Goal: Task Accomplishment & Management: Complete application form

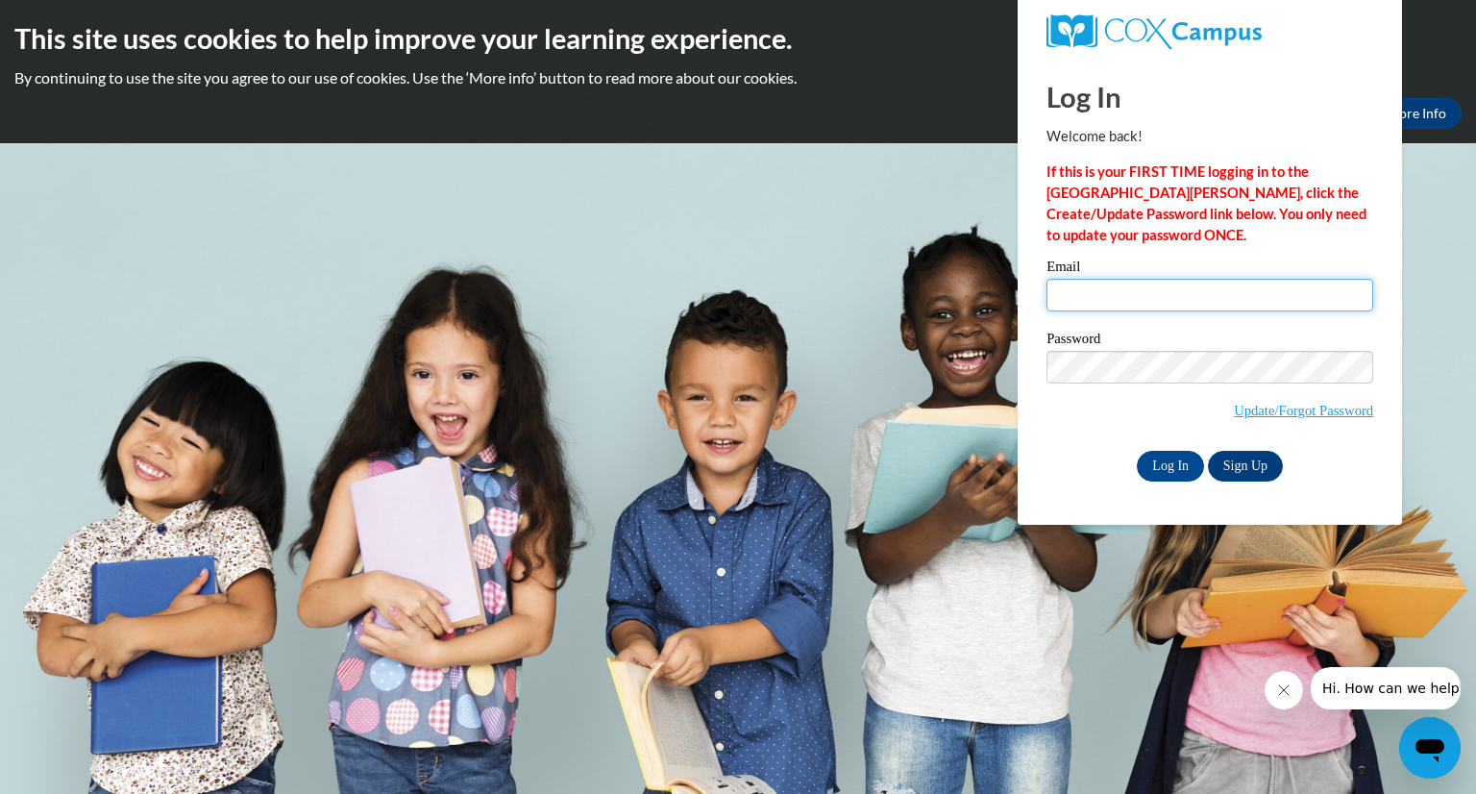
click at [1095, 297] on input "Email" at bounding box center [1210, 295] width 327 height 33
type input "[EMAIL_ADDRESS][DOMAIN_NAME]"
click at [1167, 474] on input "Log In" at bounding box center [1170, 466] width 67 height 31
click at [1111, 291] on input "Email" at bounding box center [1210, 295] width 327 height 33
click at [1038, 407] on div "Please enter your email! Please enter your password! Email Password Update/Forg…" at bounding box center [1210, 370] width 356 height 221
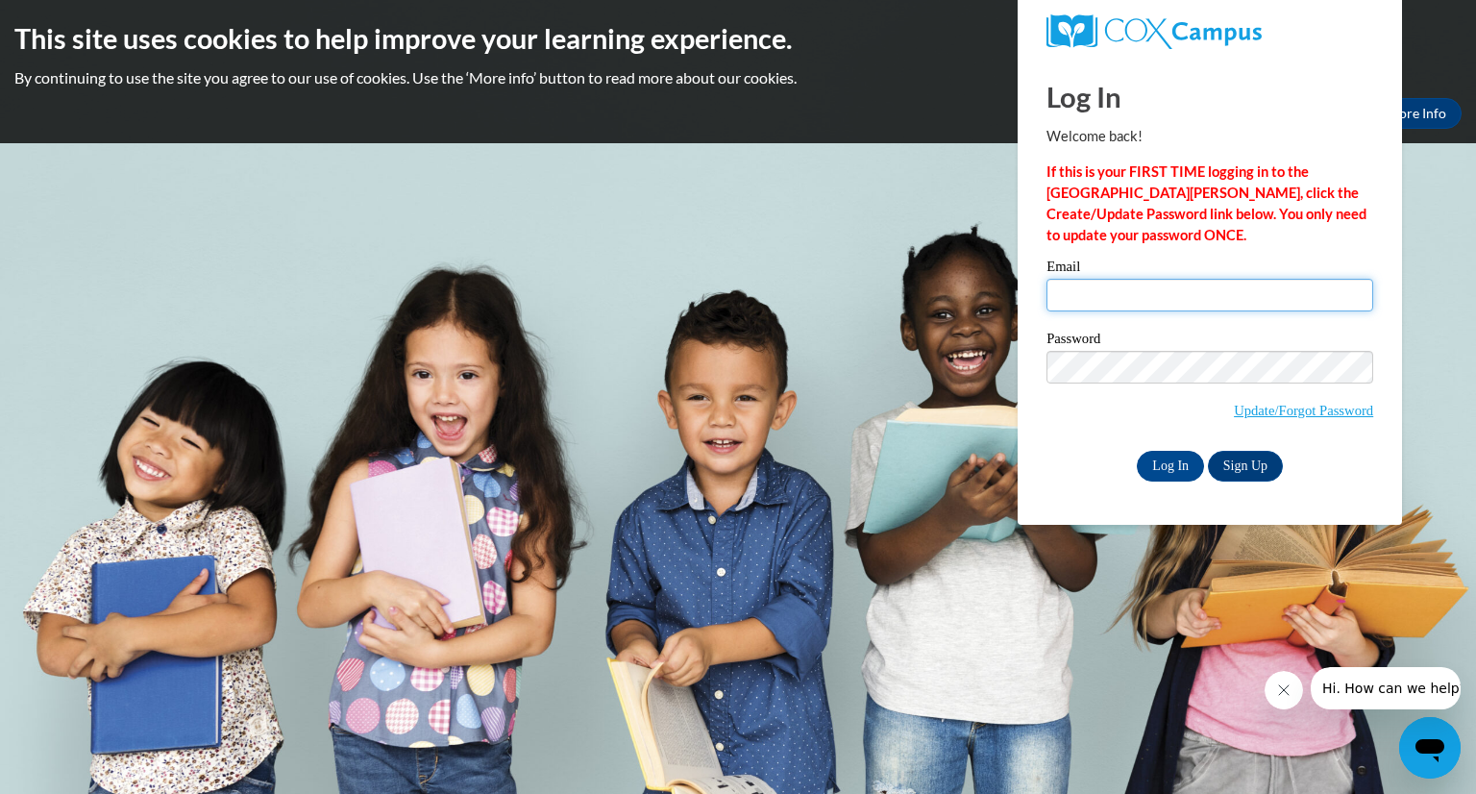
click at [1079, 289] on input "Email" at bounding box center [1210, 295] width 327 height 33
type input "[EMAIL_ADDRESS][DOMAIN_NAME]"
click at [1057, 476] on div "Log In Sign Up" at bounding box center [1210, 466] width 327 height 31
click at [1297, 407] on link "Update/Forgot Password" at bounding box center [1303, 410] width 139 height 15
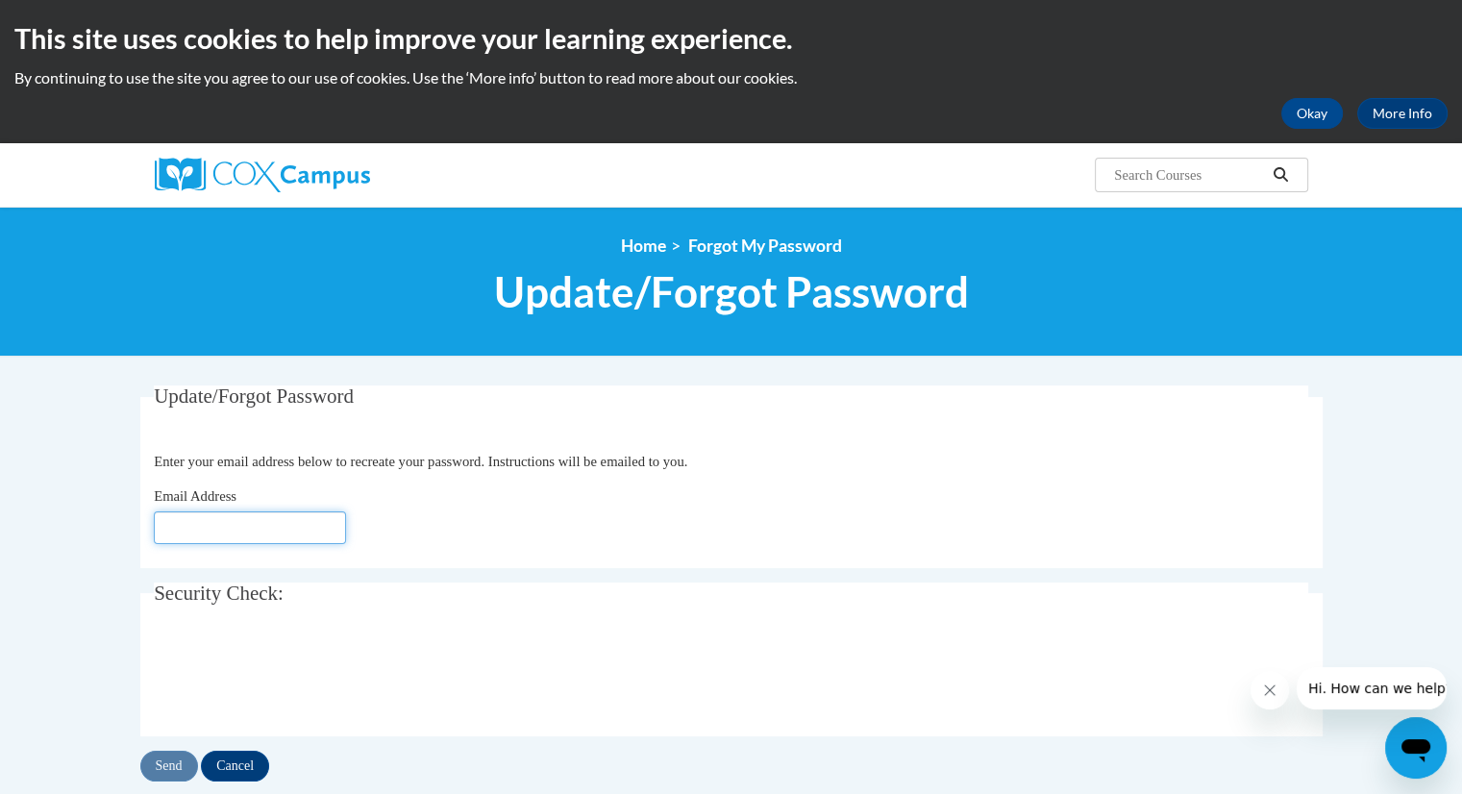
click at [246, 528] on input "Email Address" at bounding box center [250, 527] width 192 height 33
type input "[EMAIL_ADDRESS][DOMAIN_NAME]"
click at [170, 771] on input "Send" at bounding box center [169, 766] width 58 height 31
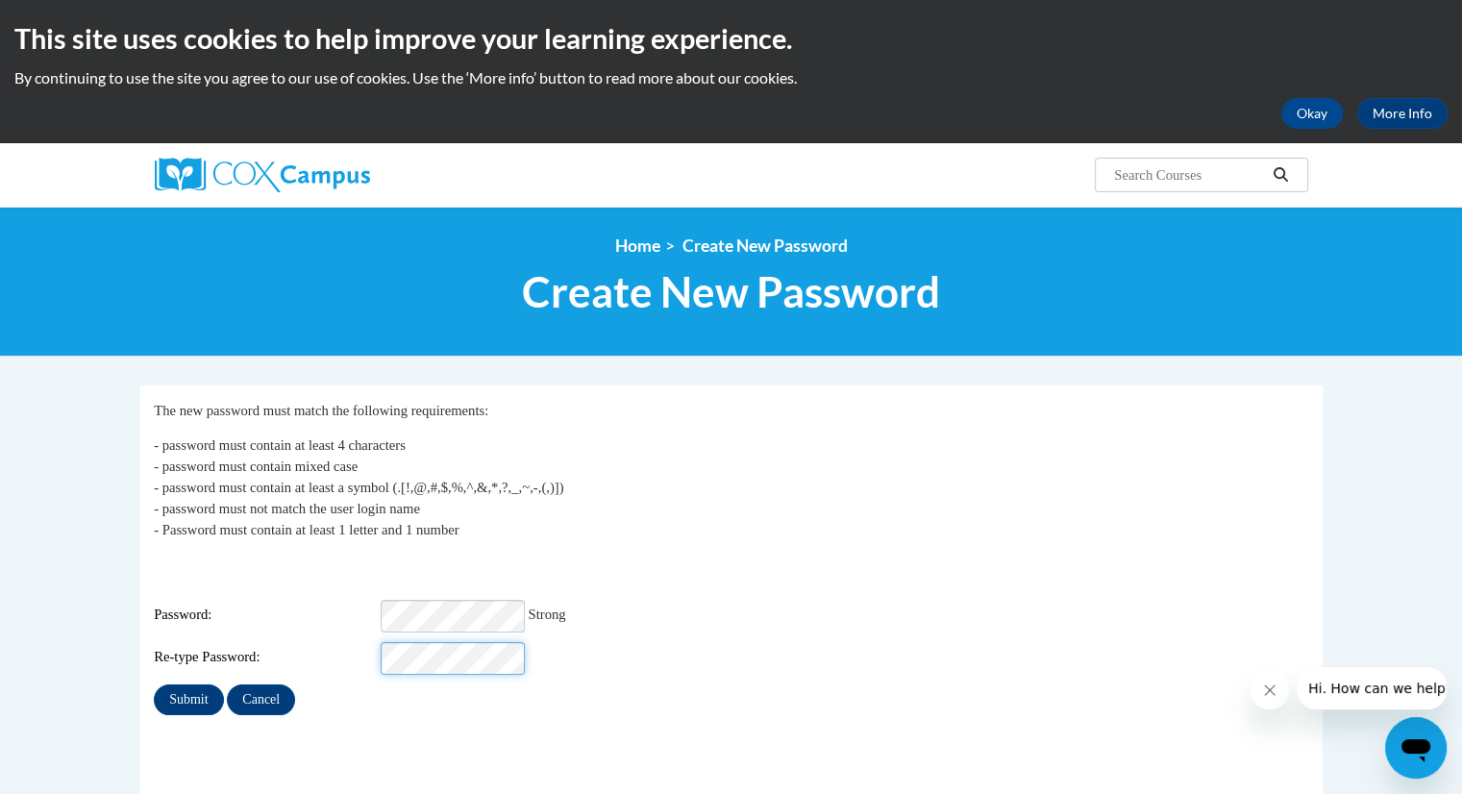
click at [154, 684] on input "Submit" at bounding box center [188, 699] width 69 height 31
click at [183, 689] on input "Submit" at bounding box center [188, 699] width 69 height 31
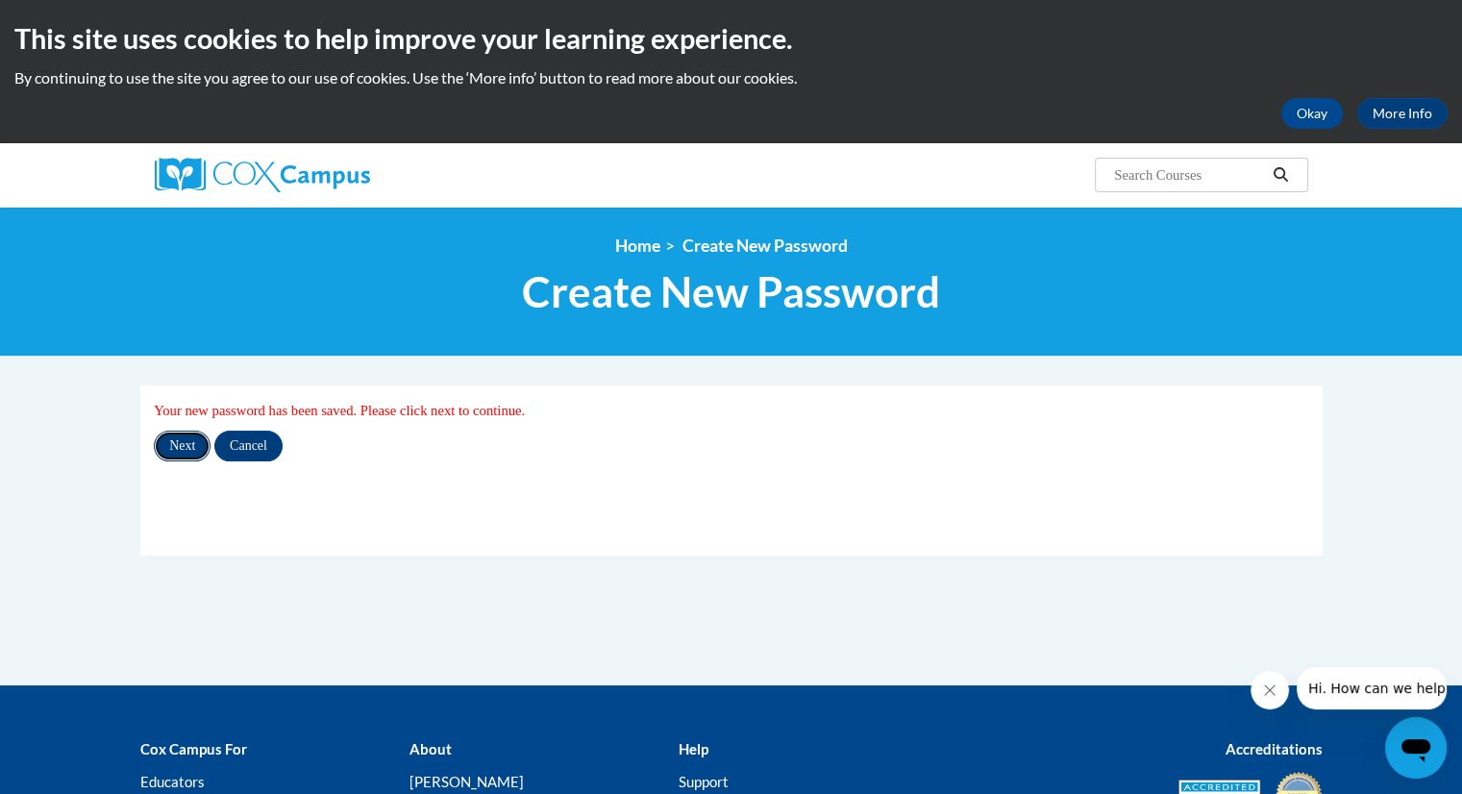
click at [186, 439] on input "Next" at bounding box center [182, 446] width 57 height 31
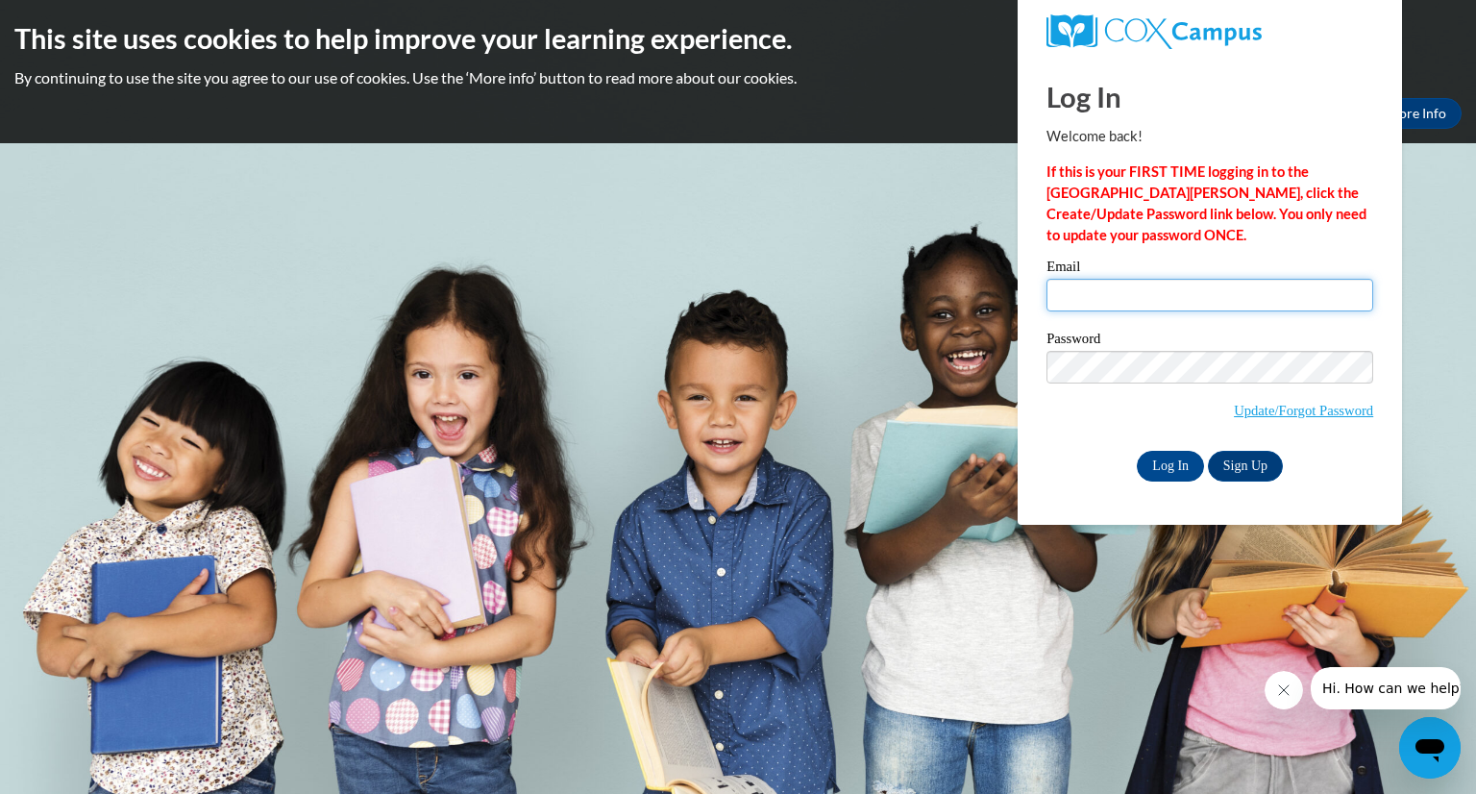
type input "nleffler@gsdwi.org"
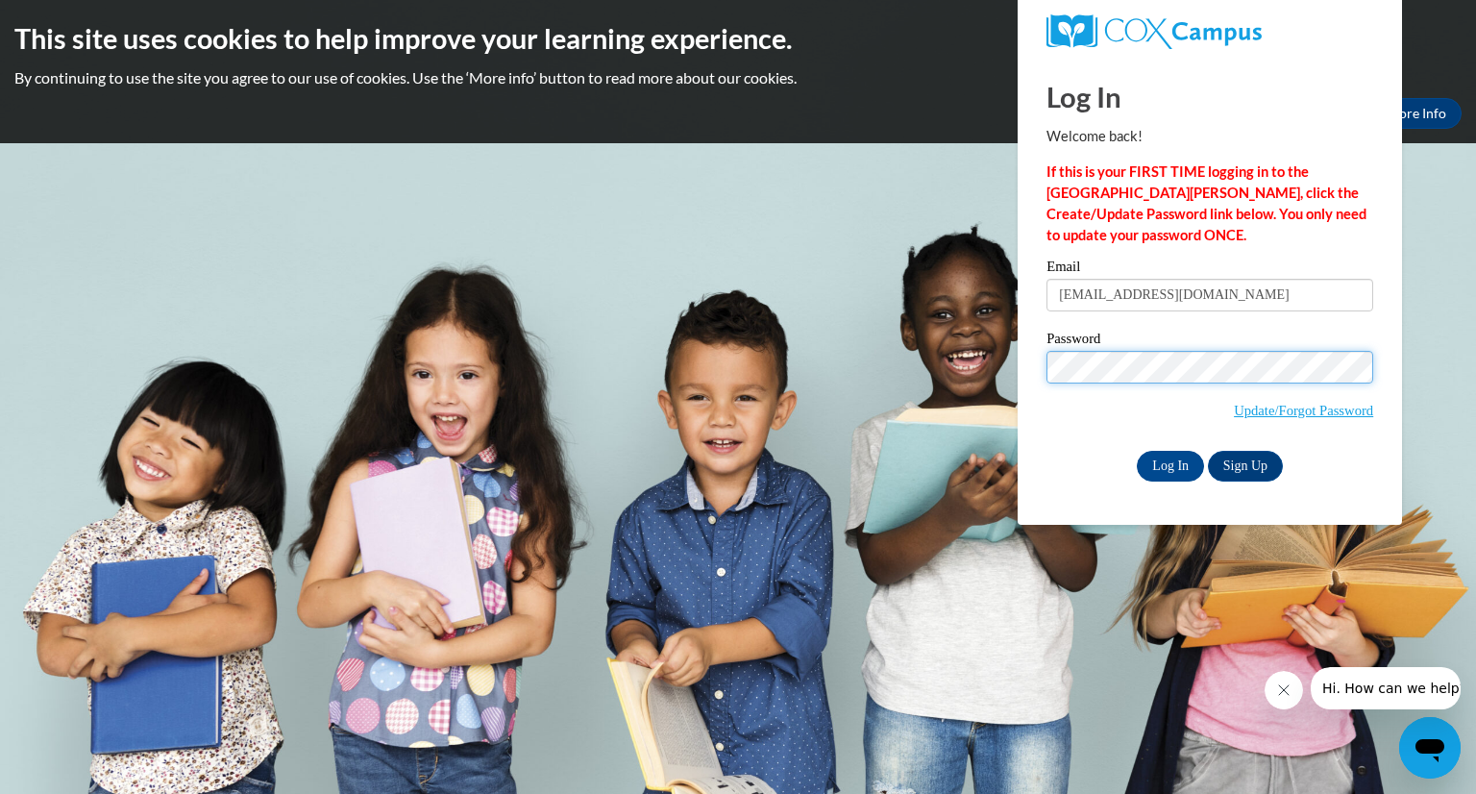
click at [998, 369] on body "This site uses cookies to help improve your learning experience. By continuing …" at bounding box center [738, 397] width 1476 height 794
click at [1137, 451] on input "Log In" at bounding box center [1170, 466] width 67 height 31
click at [1076, 440] on div "Password Update/Forgot Password" at bounding box center [1210, 388] width 327 height 113
click at [1178, 466] on input "Log In" at bounding box center [1170, 466] width 67 height 31
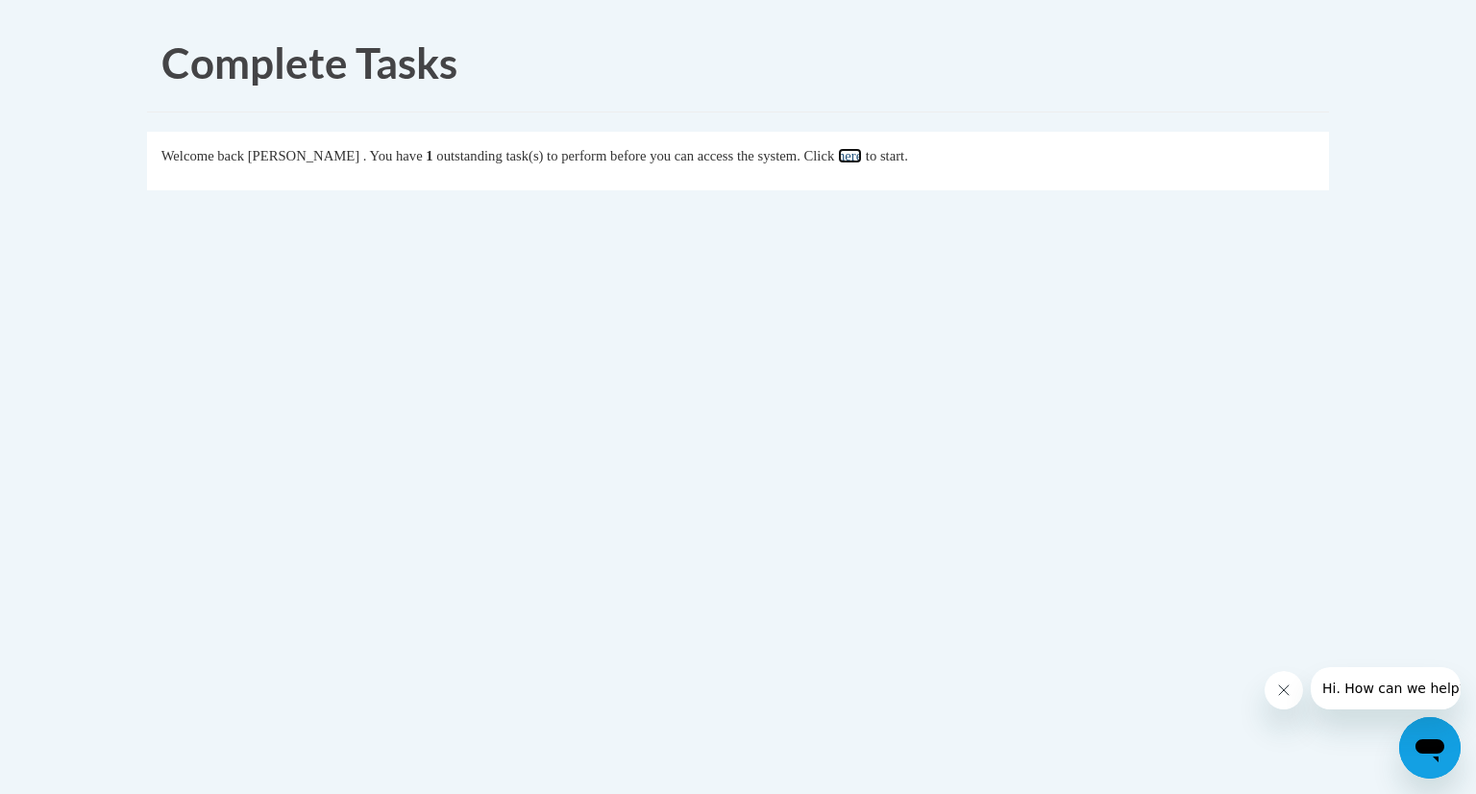
click at [862, 155] on link "here" at bounding box center [850, 155] width 24 height 15
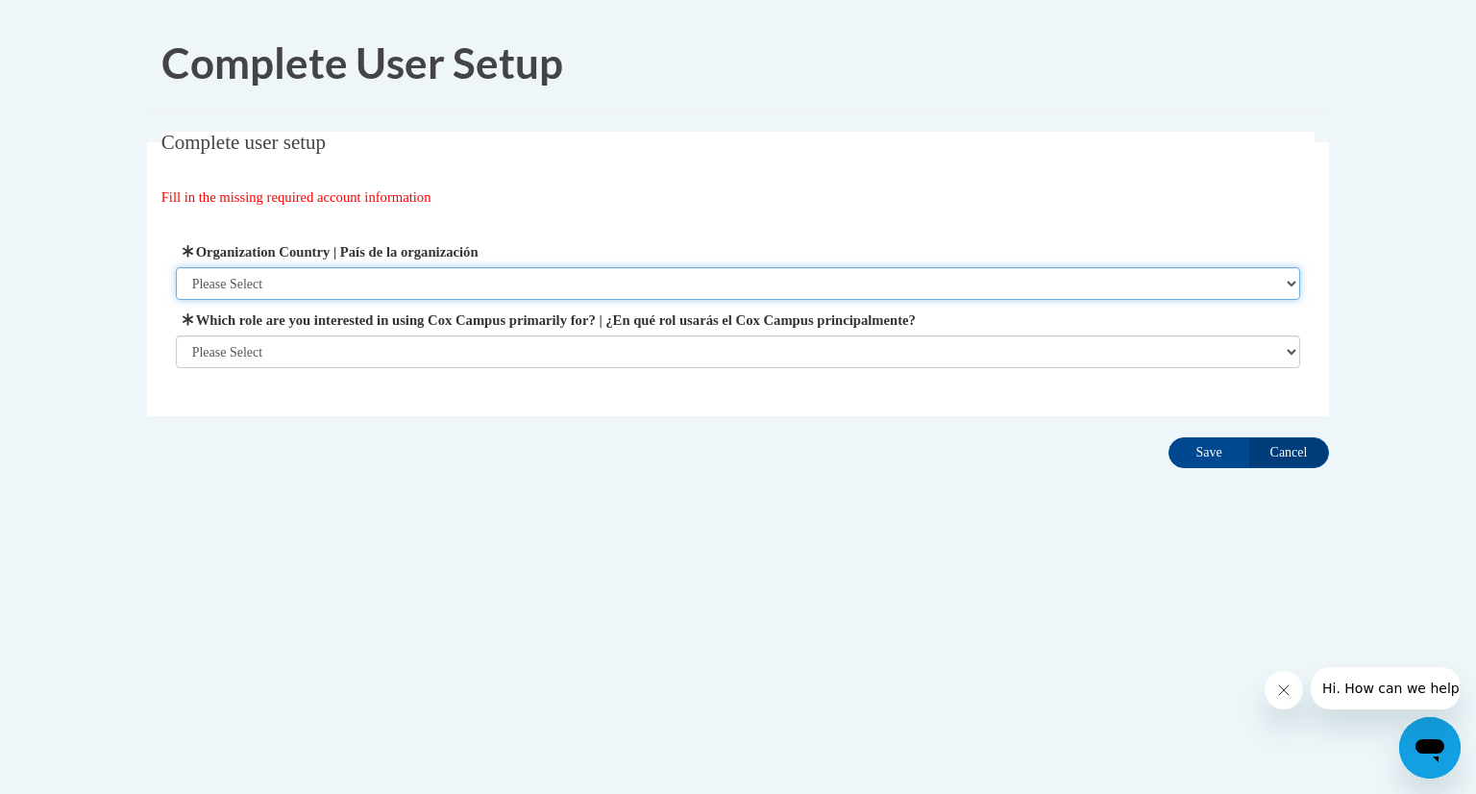
click at [450, 285] on select "Please Select United States | Estados Unidos Outside of the United States | Fue…" at bounding box center [739, 283] width 1126 height 33
select select "ad49bcad-a171-4b2e-b99c-48b446064914"
click at [176, 267] on select "Please Select United States | Estados Unidos Outside of the United States | Fue…" at bounding box center [739, 283] width 1126 height 33
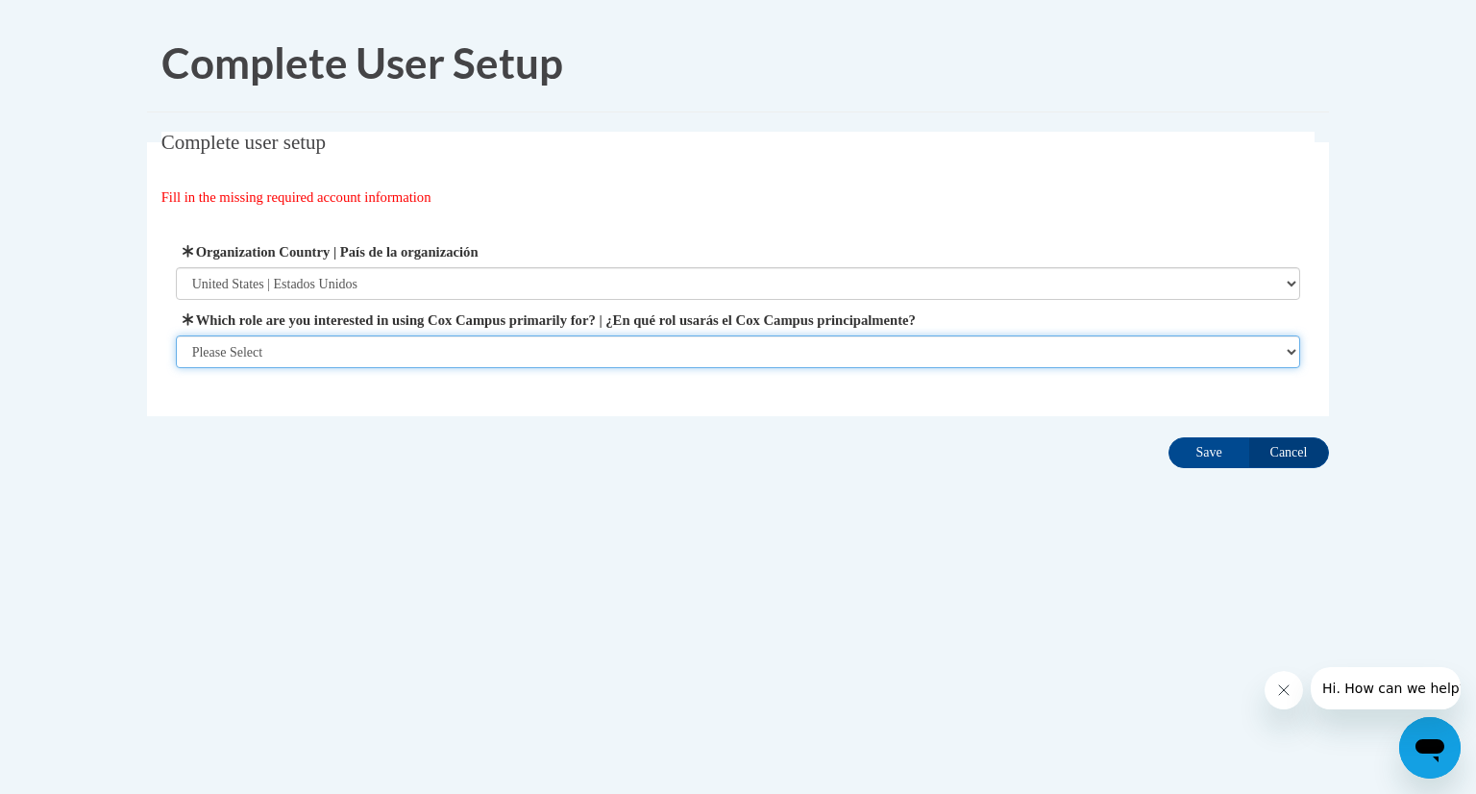
click at [335, 352] on select "Please Select College/University | Colegio/Universidad Community/Nonprofit Part…" at bounding box center [739, 351] width 1126 height 33
select select "fbf2d438-af2f-41f8-98f1-81c410e29de3"
click at [176, 368] on select "Please Select College/University | Colegio/Universidad Community/Nonprofit Part…" at bounding box center [739, 351] width 1126 height 33
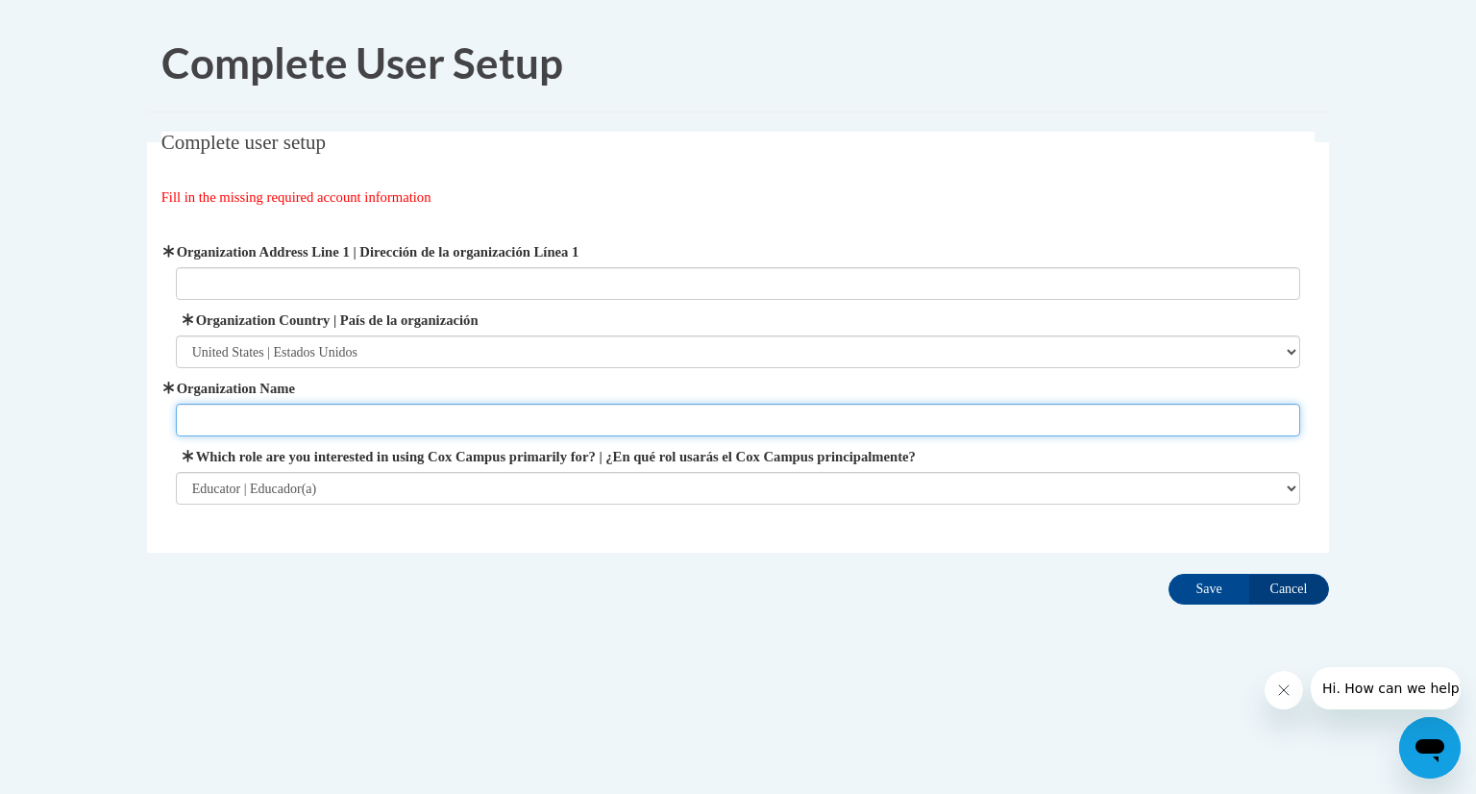
click at [231, 424] on input "Organization Name" at bounding box center [739, 420] width 1126 height 33
type input "Germantown Schools"
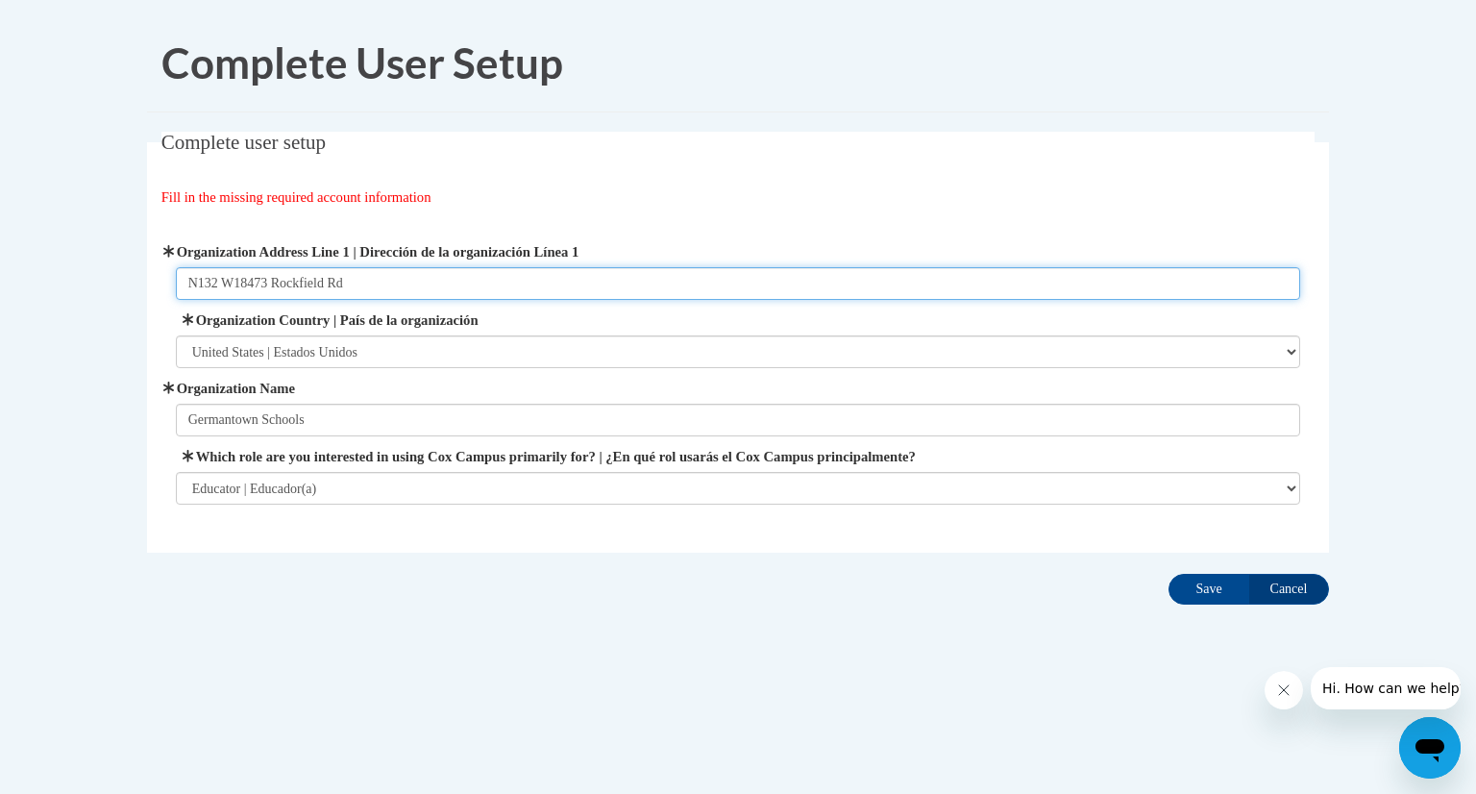
click at [404, 291] on input "N132 W18473 Rockfield Rd" at bounding box center [739, 283] width 1126 height 33
drag, startPoint x: 399, startPoint y: 289, endPoint x: 165, endPoint y: 292, distance: 233.6
click at [165, 292] on div "Organization Address Line 1 | Dirección de la organización Línea 1 N132 W18473 …" at bounding box center [738, 372] width 1154 height 311
click at [354, 278] on input "3294 Willow Creek Rd" at bounding box center [739, 283] width 1126 height 33
type input "3294 Willow Creek Rd, Colgate WI"
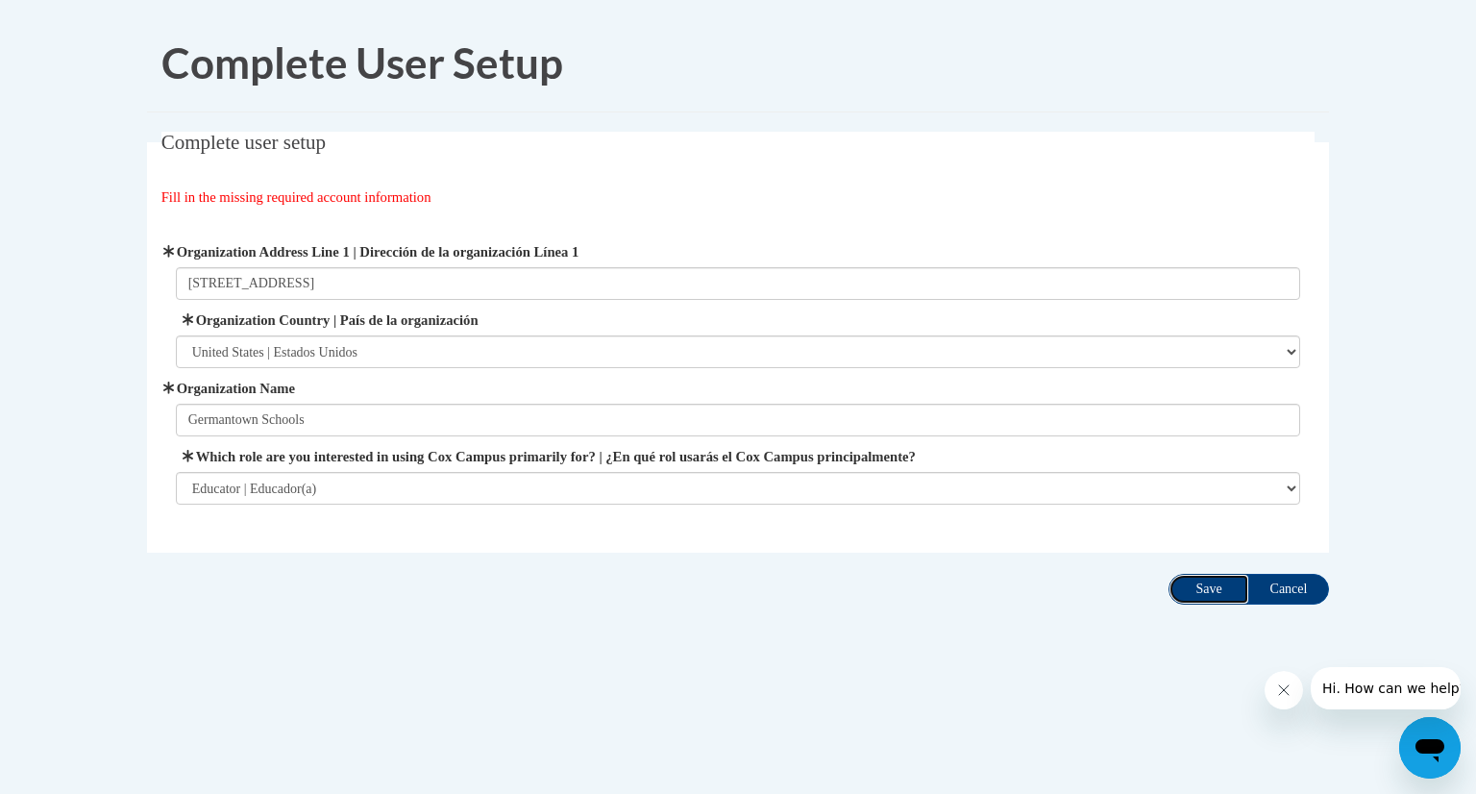
click at [1215, 594] on input "Save" at bounding box center [1209, 589] width 81 height 31
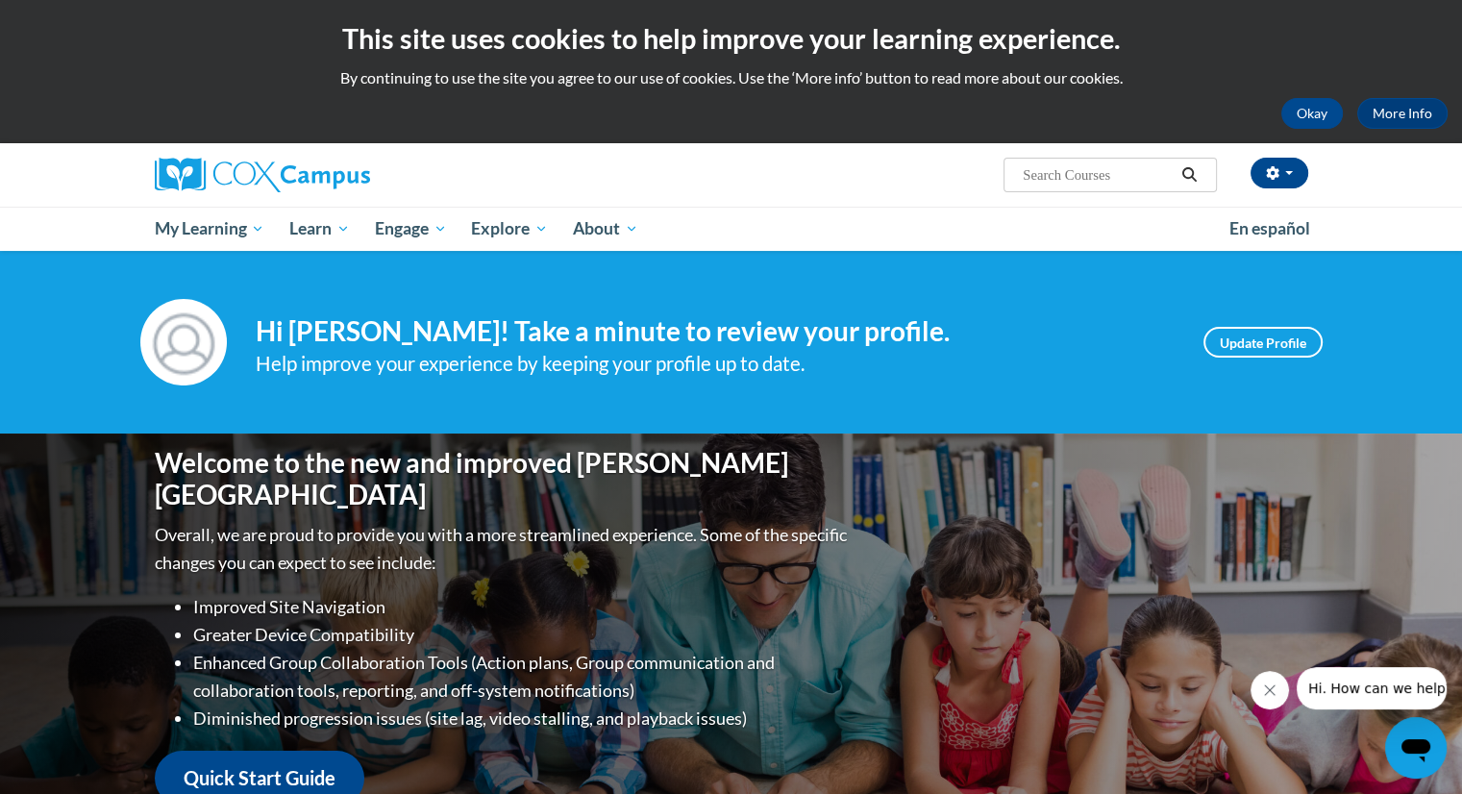
scroll to position [4, 0]
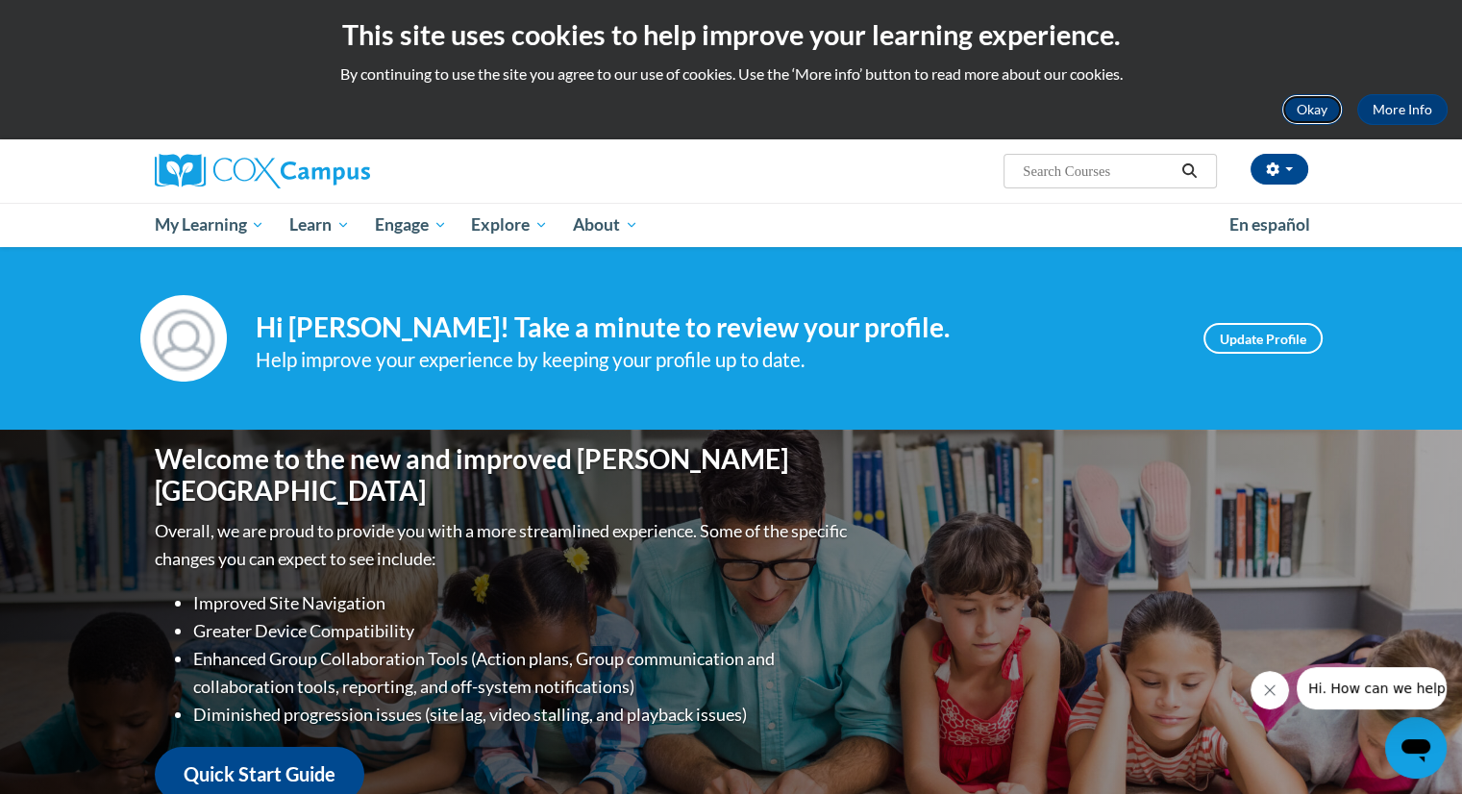
click at [1317, 110] on button "Okay" at bounding box center [1312, 109] width 62 height 31
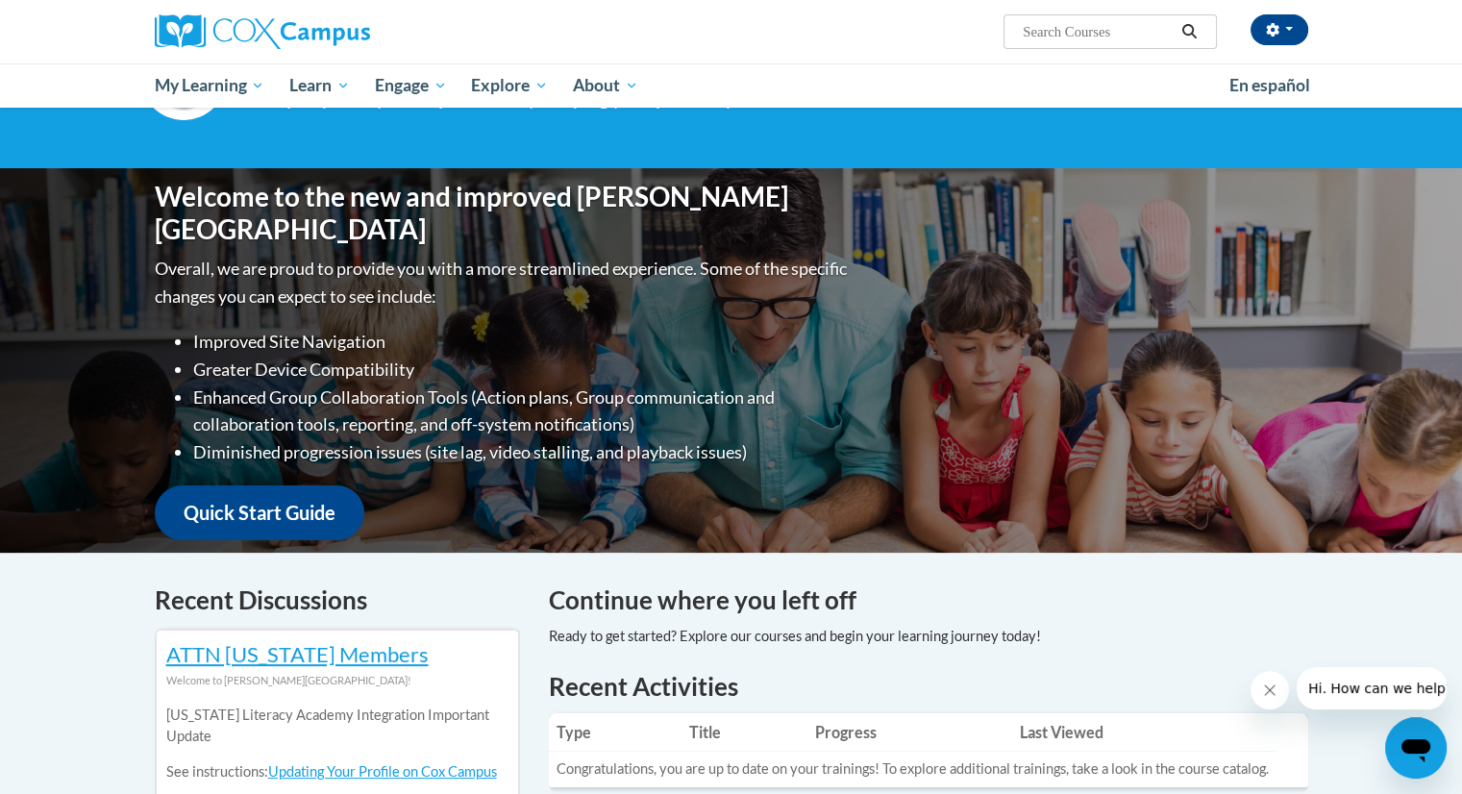
scroll to position [12, 0]
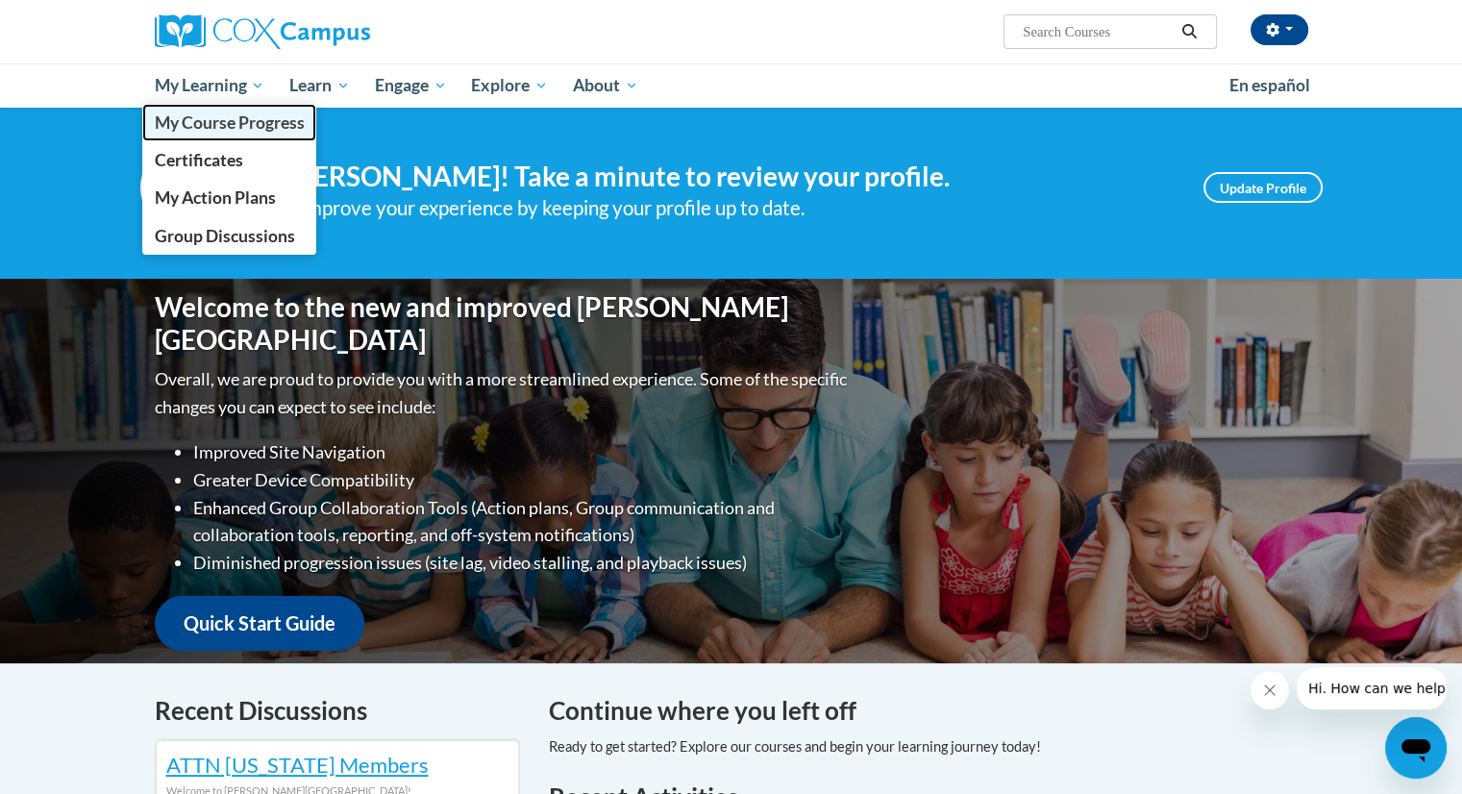
click at [178, 128] on span "My Course Progress" at bounding box center [229, 122] width 150 height 20
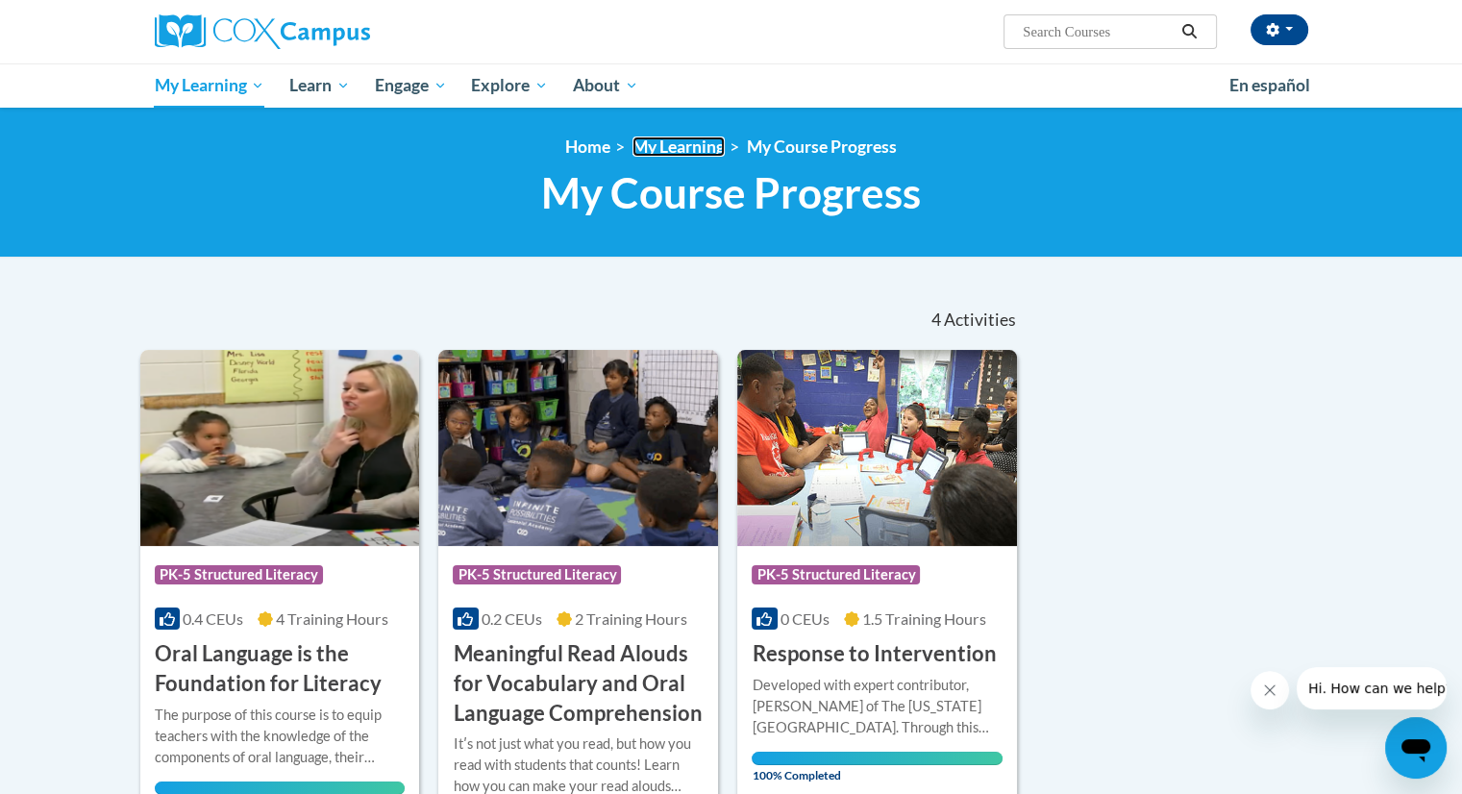
click at [669, 144] on link "My Learning" at bounding box center [678, 146] width 92 height 20
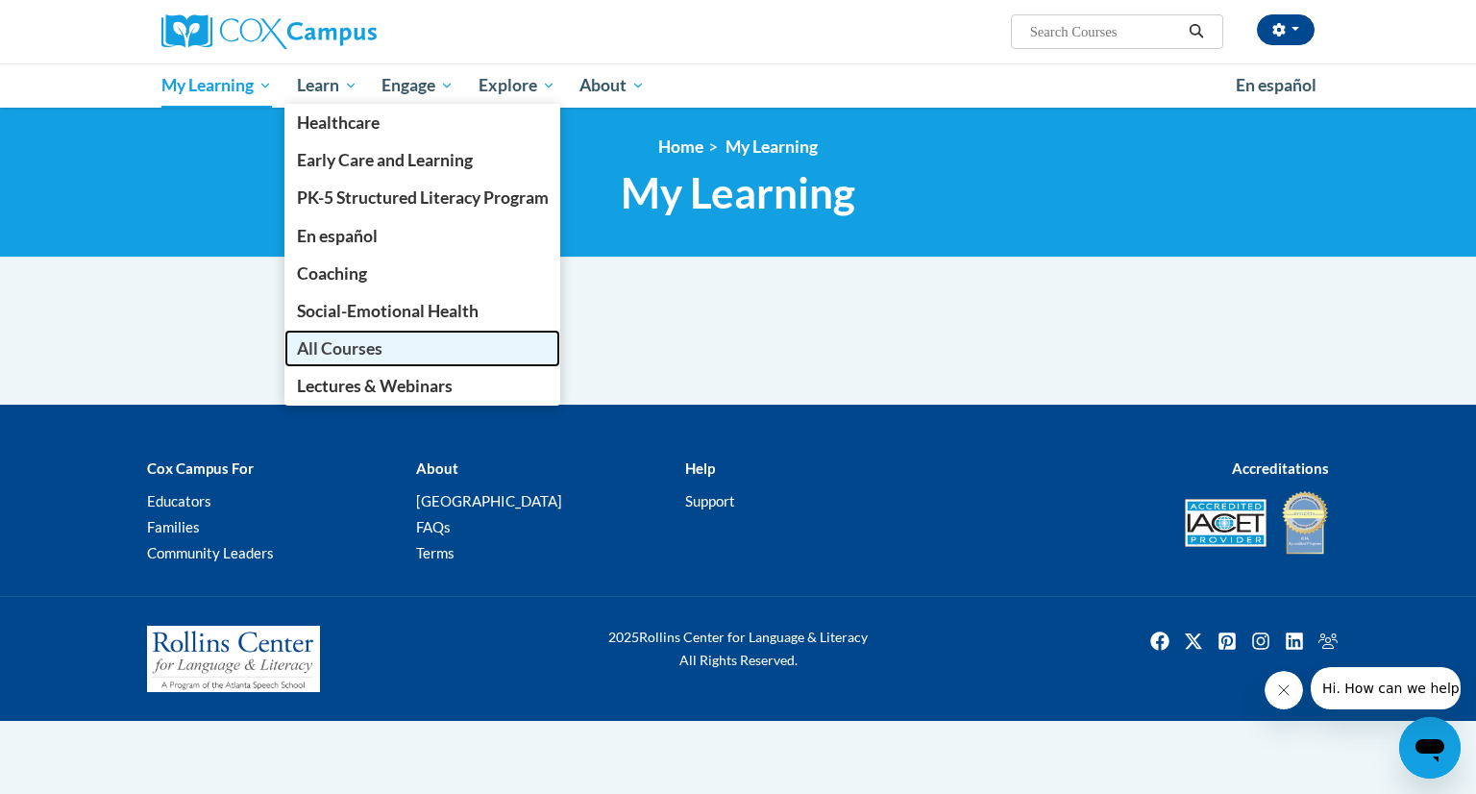
click at [339, 343] on span "All Courses" at bounding box center [340, 348] width 86 height 20
